Goal: Task Accomplishment & Management: Manage account settings

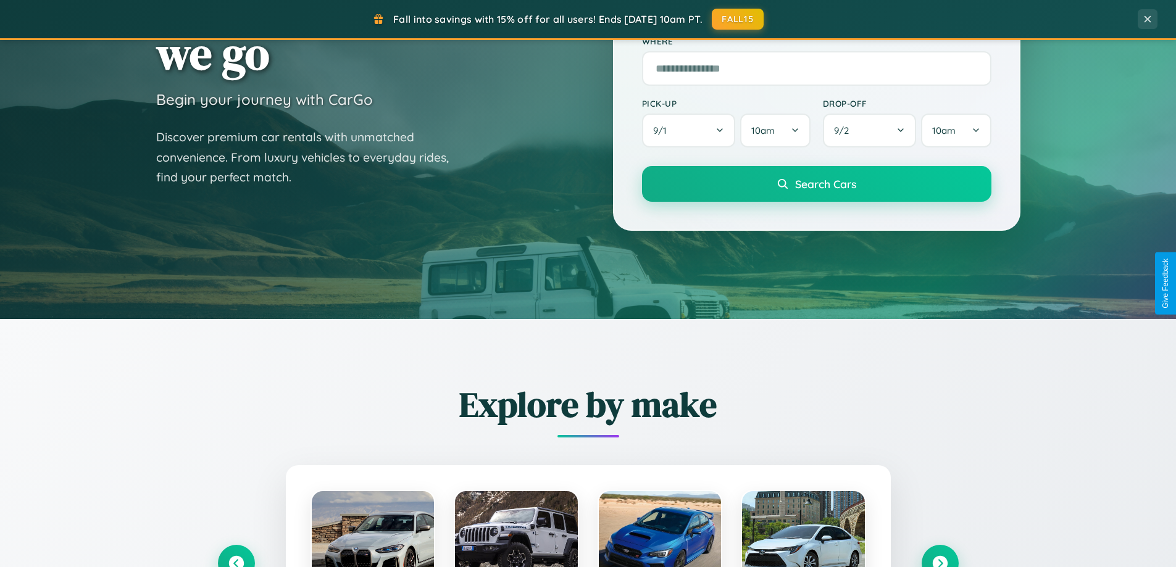
scroll to position [849, 0]
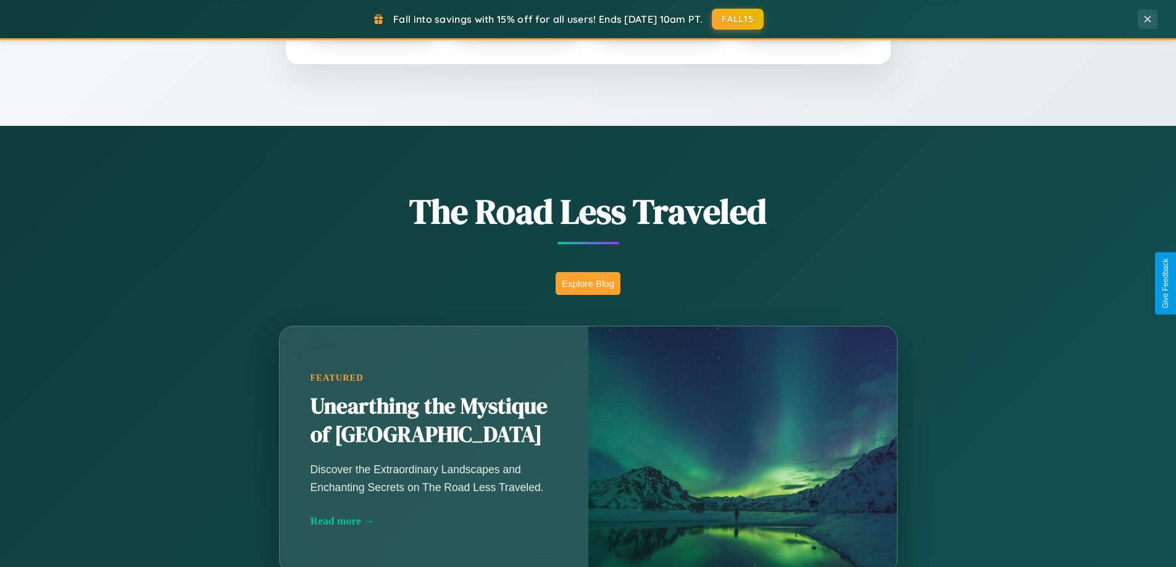
click at [588, 283] on button "Explore Blog" at bounding box center [587, 283] width 65 height 23
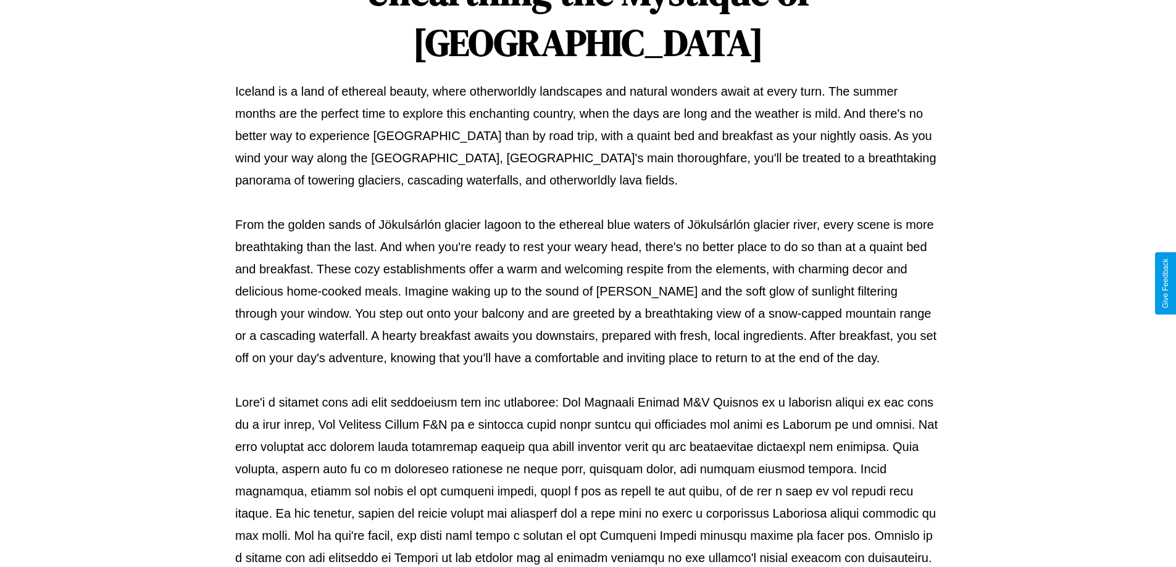
scroll to position [399, 0]
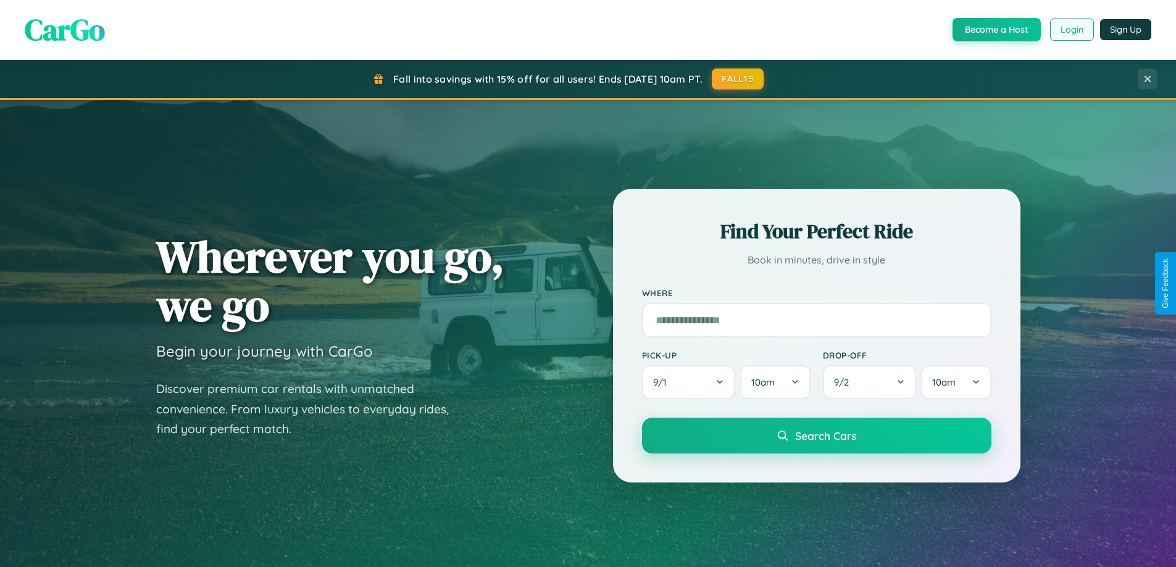
click at [1071, 30] on button "Login" at bounding box center [1072, 30] width 44 height 22
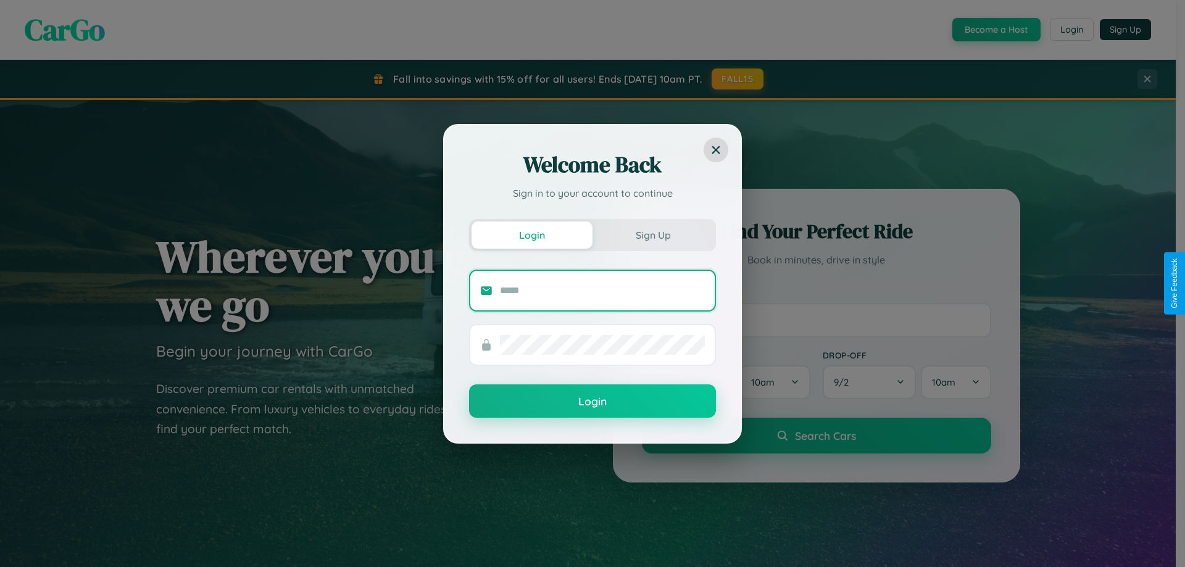
click at [602, 290] on input "text" at bounding box center [602, 291] width 205 height 20
type input "**********"
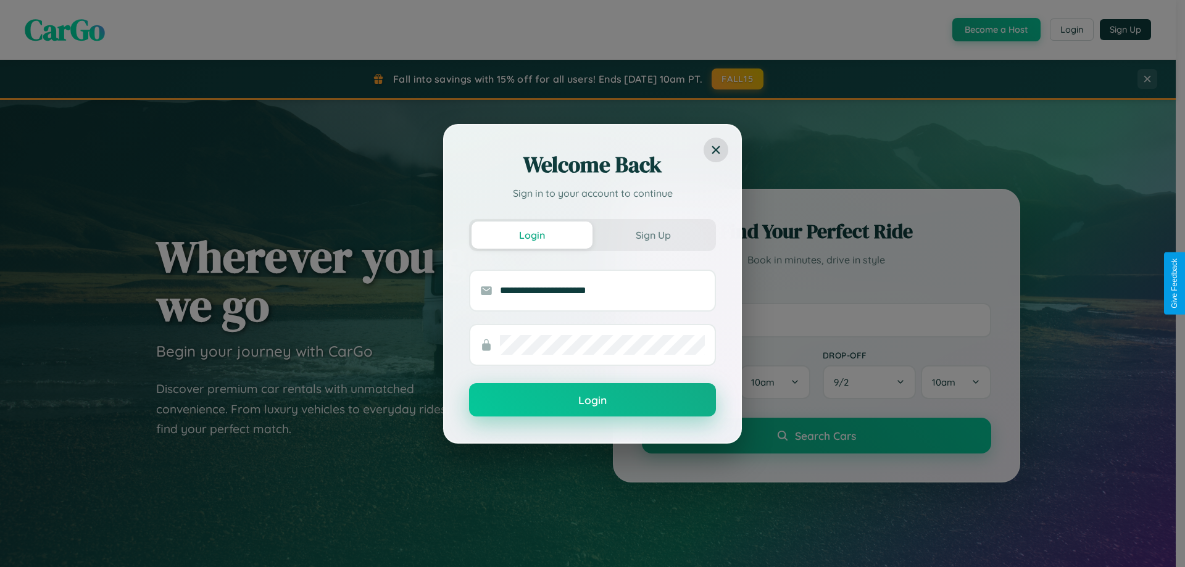
click at [592, 401] on button "Login" at bounding box center [592, 399] width 247 height 33
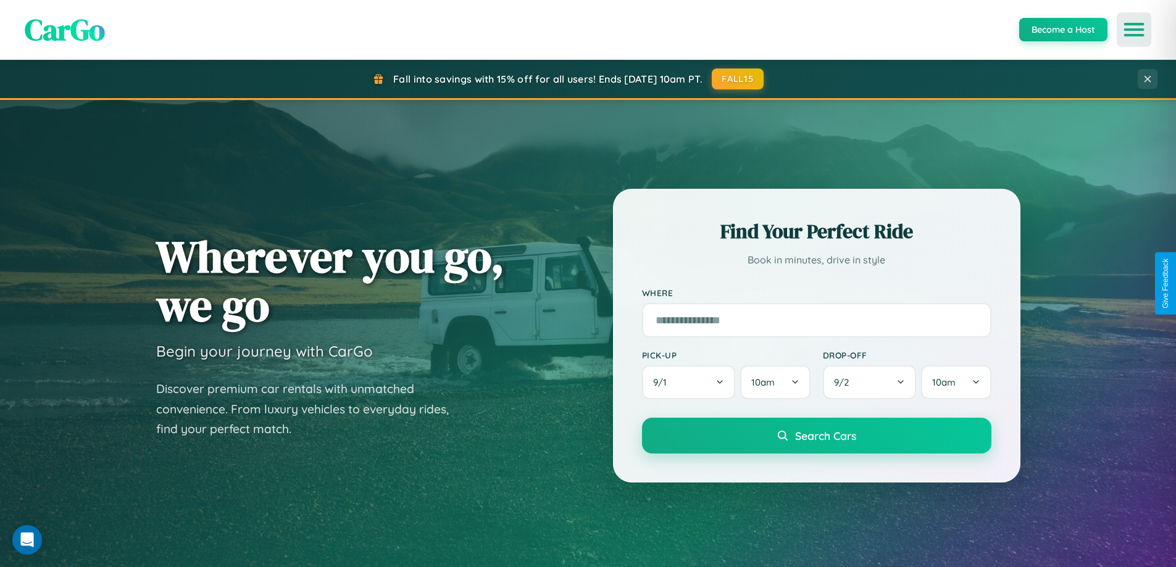
click at [1134, 30] on icon "Open menu" at bounding box center [1134, 29] width 18 height 11
